Goal: Transaction & Acquisition: Purchase product/service

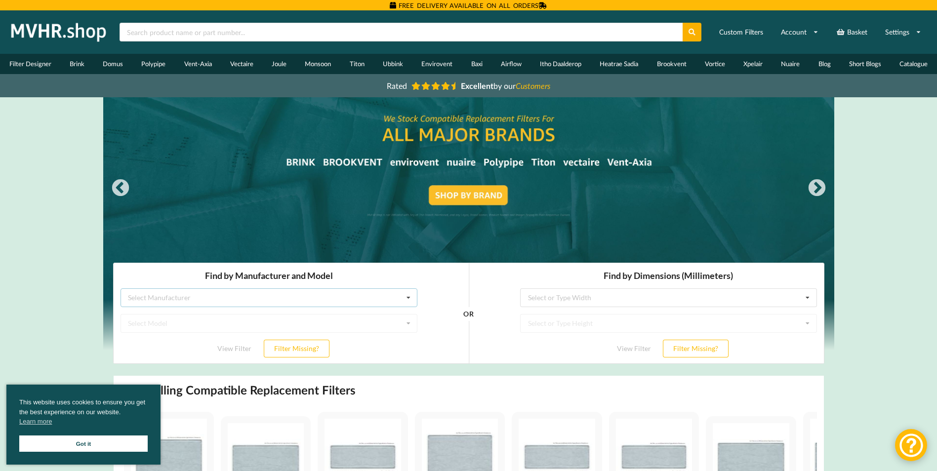
click at [189, 295] on div "Select Manufacturer" at bounding box center [158, 297] width 63 height 7
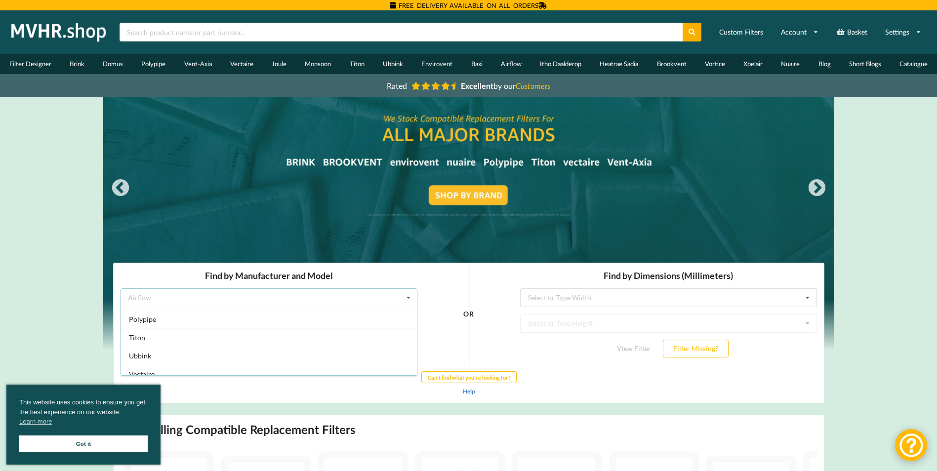
scroll to position [260, 0]
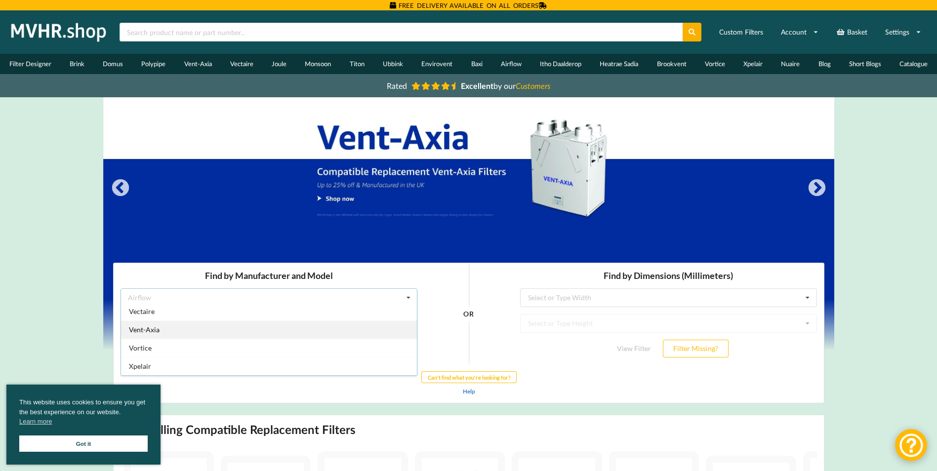
click at [210, 327] on div "Vent-Axia" at bounding box center [269, 330] width 296 height 18
click at [184, 325] on div "Select Model Air Minder 290 Air Minder 290 Midi Air Minder 290FB Air Minder 400…" at bounding box center [268, 323] width 297 height 19
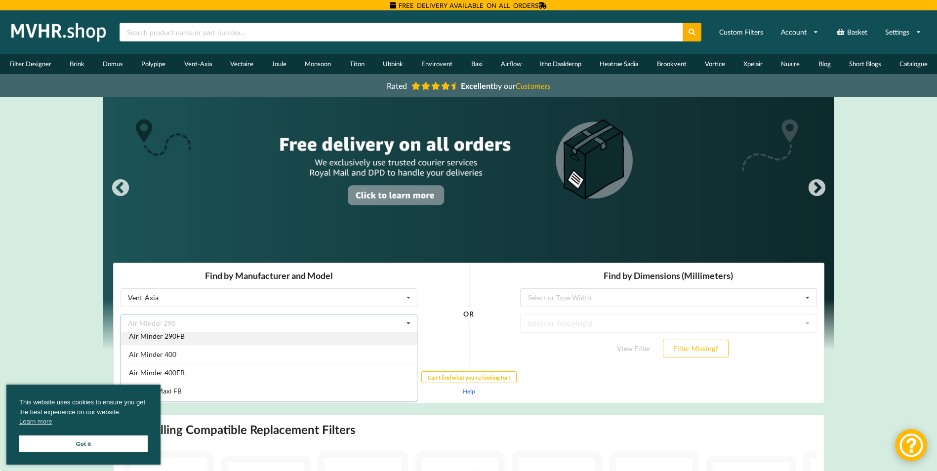
scroll to position [0, 0]
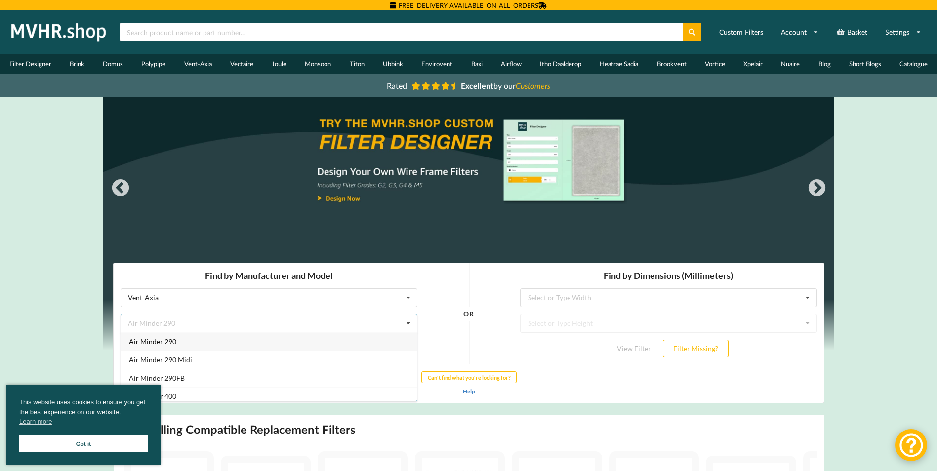
click at [187, 324] on div "Air Minder 290 Air Minder 290 Air Minder 290 Midi Air Minder 290FB Air Minder 4…" at bounding box center [268, 323] width 297 height 19
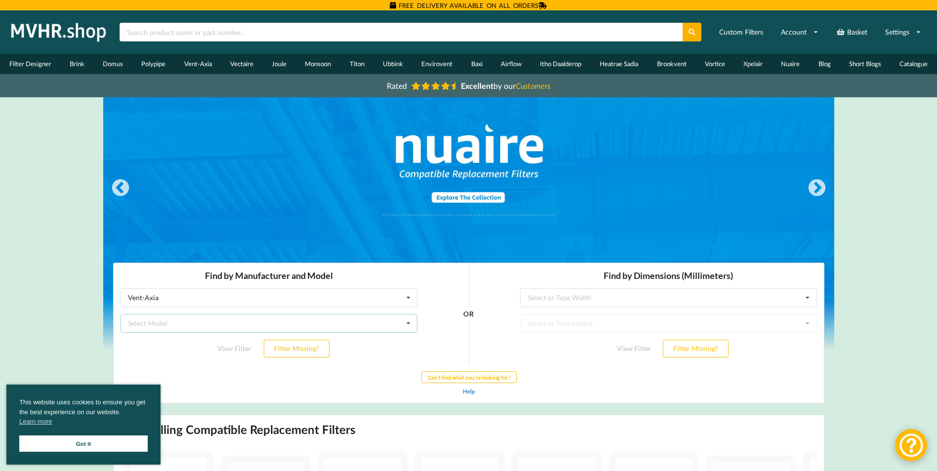
click at [167, 322] on div "Select Model Air Minder 290 Air Minder 290 Midi Air Minder 290FB Air Minder 400…" at bounding box center [268, 323] width 297 height 19
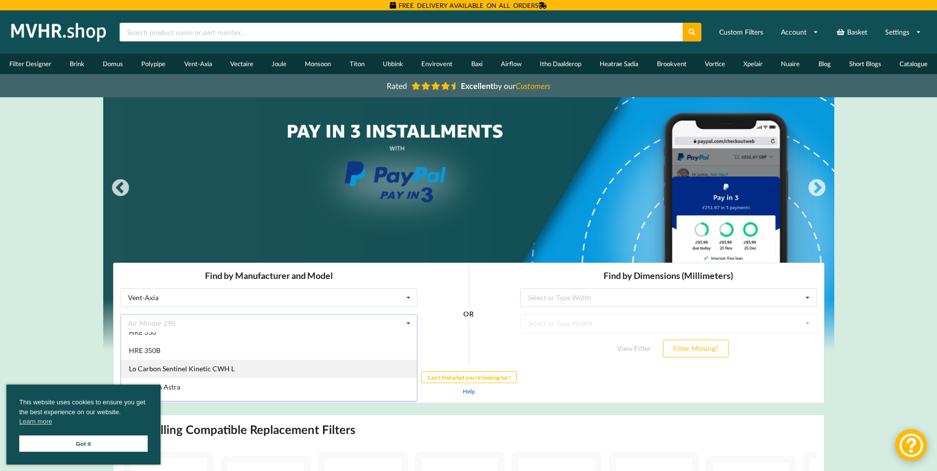
scroll to position [198, 0]
click at [118, 441] on link "Got it" at bounding box center [83, 444] width 128 height 16
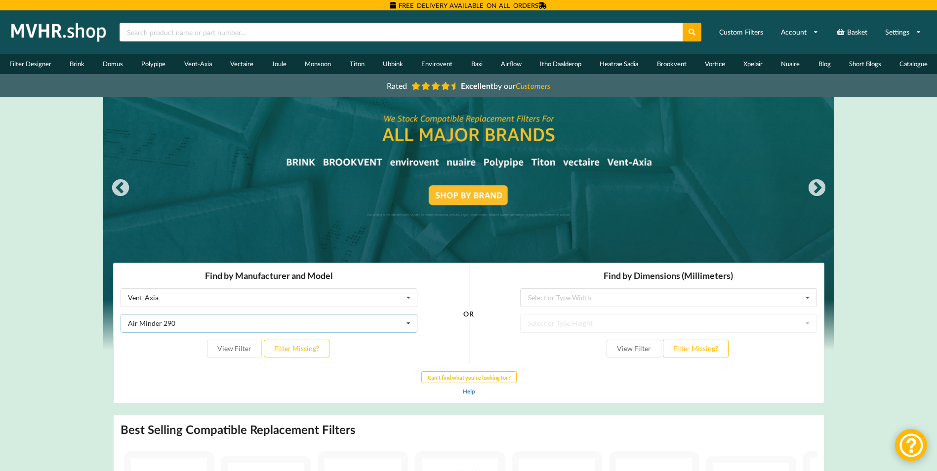
click at [408, 325] on icon at bounding box center [408, 324] width 15 height 18
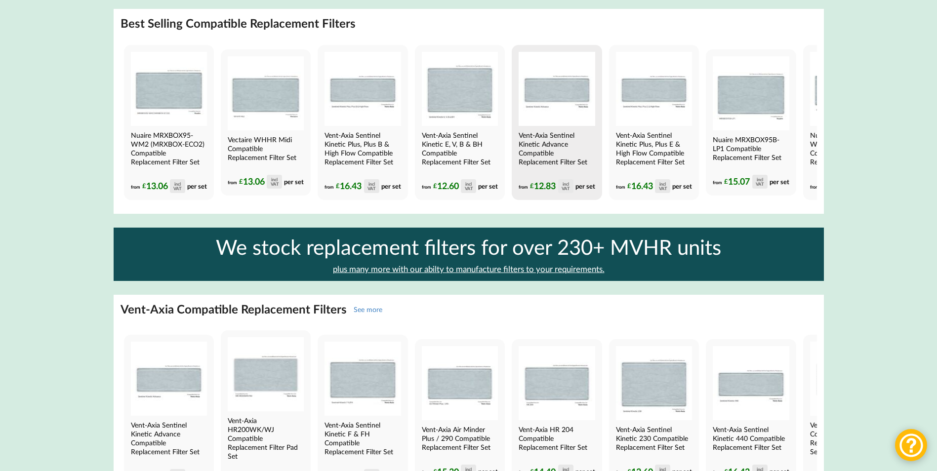
scroll to position [988, 0]
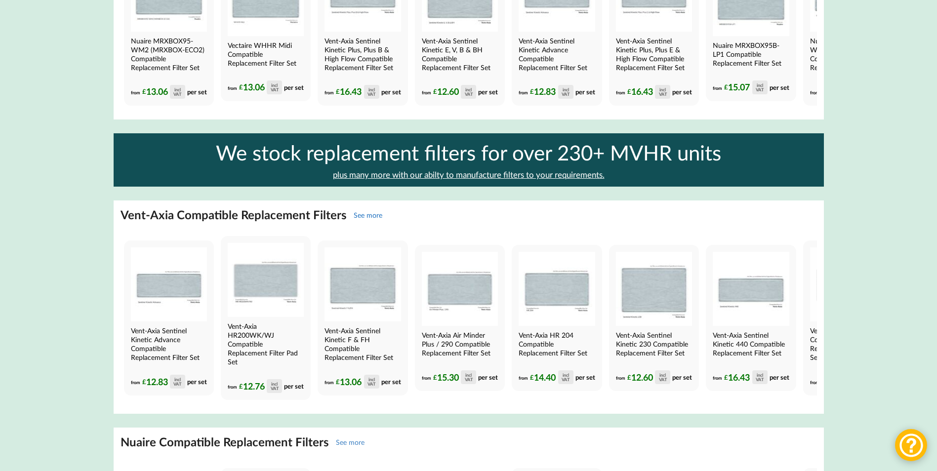
click at [372, 219] on link "See more" at bounding box center [368, 215] width 29 height 8
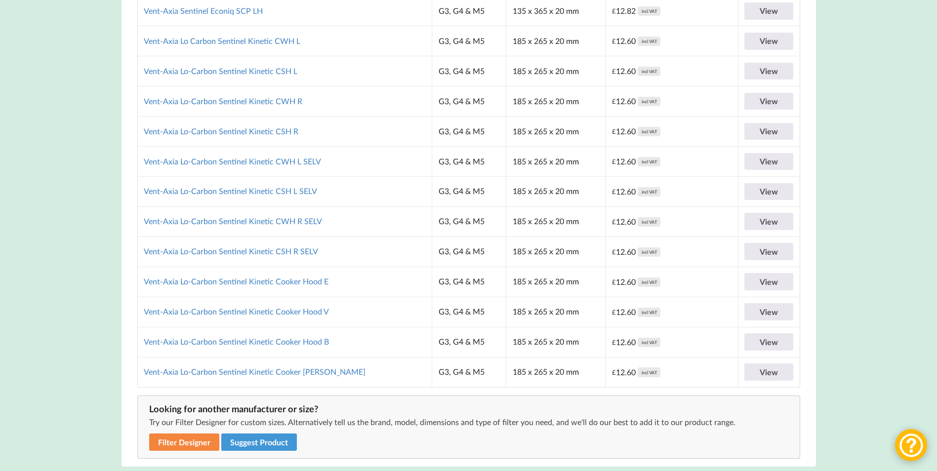
scroll to position [4347, 0]
